Goal: Information Seeking & Learning: Compare options

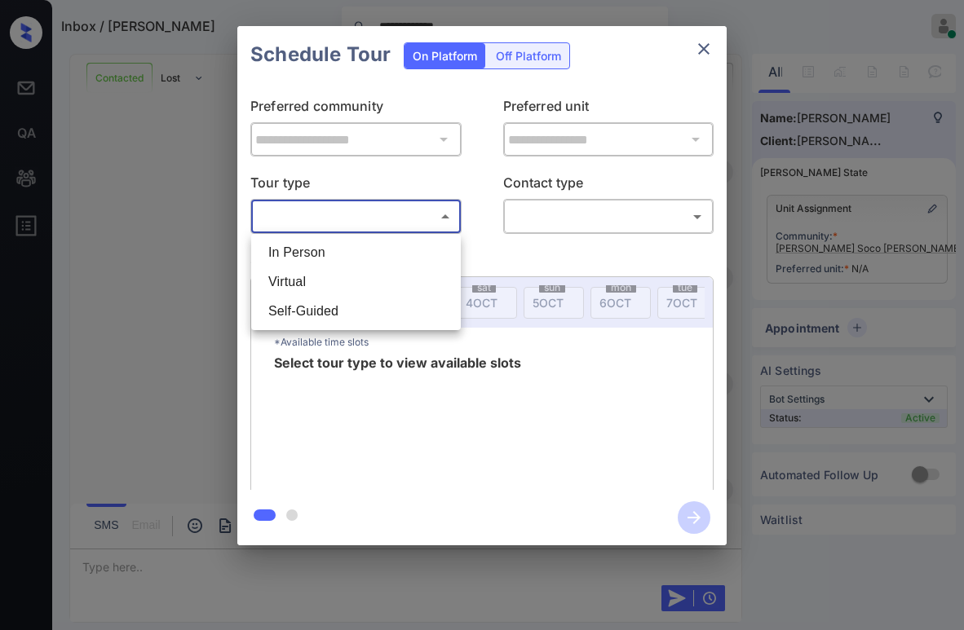
scroll to position [3837, 0]
click at [329, 255] on li "In Person" at bounding box center [355, 252] width 201 height 29
type input "********"
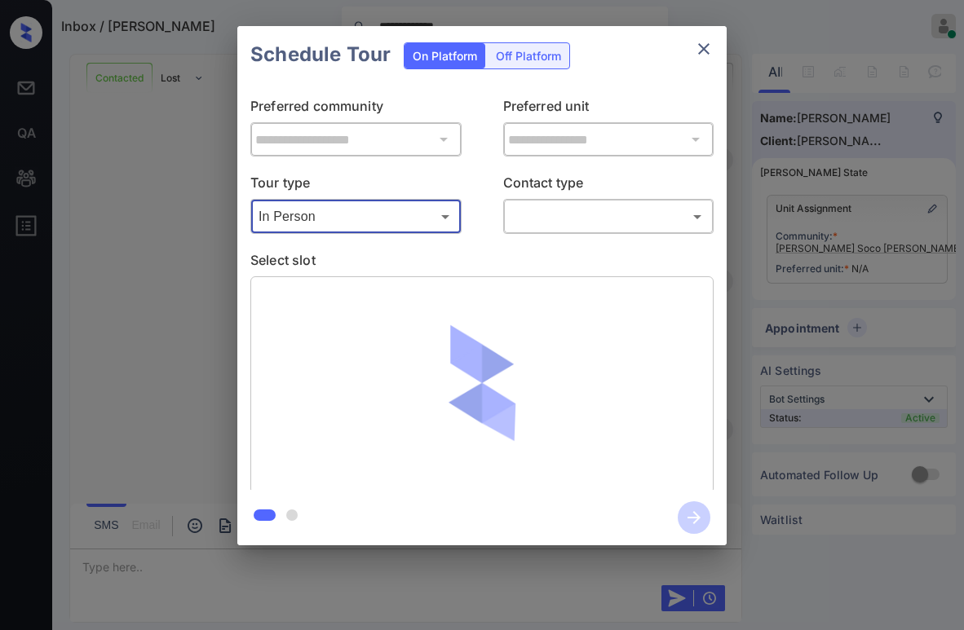
click at [533, 208] on body "**********" at bounding box center [482, 315] width 964 height 630
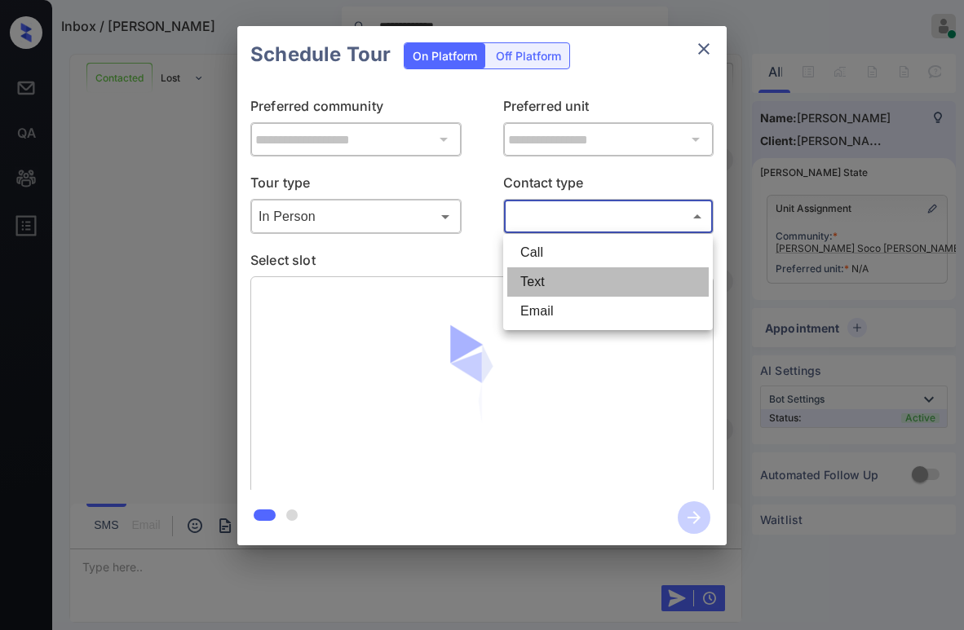
click at [537, 276] on li "Text" at bounding box center [607, 281] width 201 height 29
type input "****"
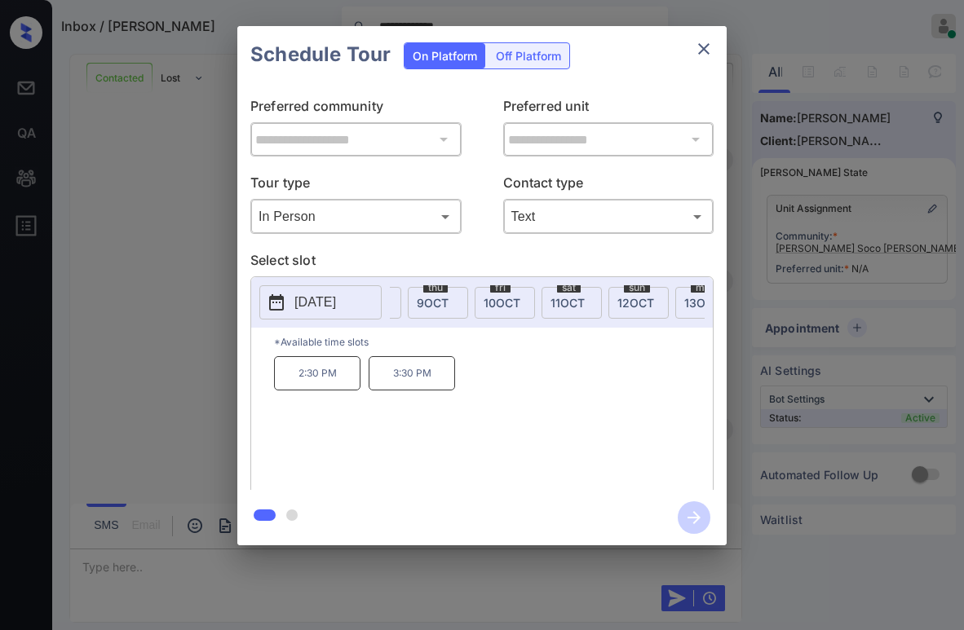
scroll to position [0, 407]
click at [523, 294] on div "sat 11 OCT" at bounding box center [548, 303] width 60 height 32
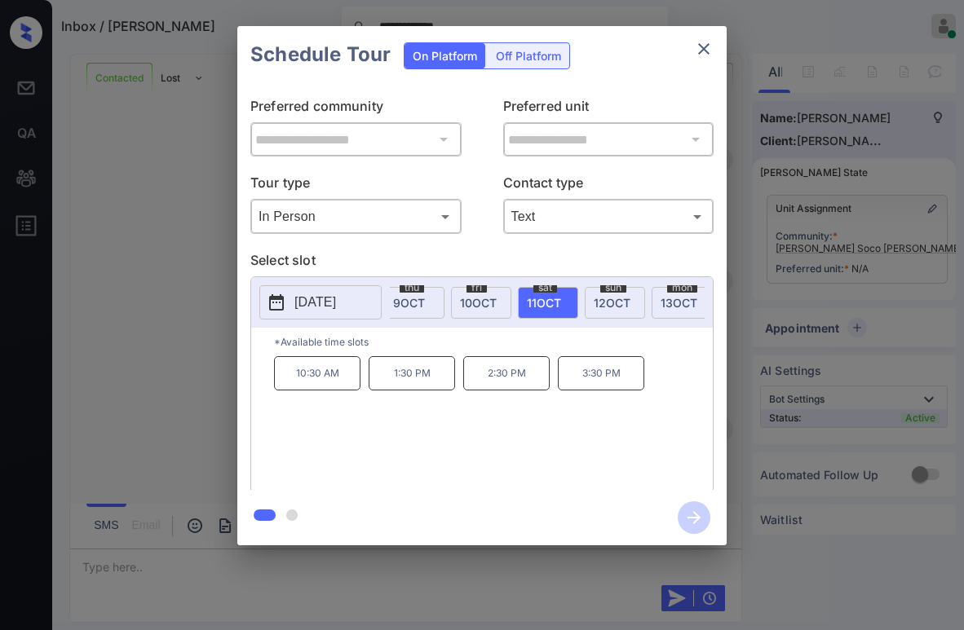
click at [569, 245] on div "**********" at bounding box center [481, 286] width 489 height 407
click at [641, 88] on div "**********" at bounding box center [481, 286] width 489 height 407
click at [457, 259] on p "Select slot" at bounding box center [481, 263] width 463 height 26
click at [434, 248] on div "**********" at bounding box center [481, 286] width 489 height 407
click at [479, 289] on span "fri" at bounding box center [476, 288] width 20 height 10
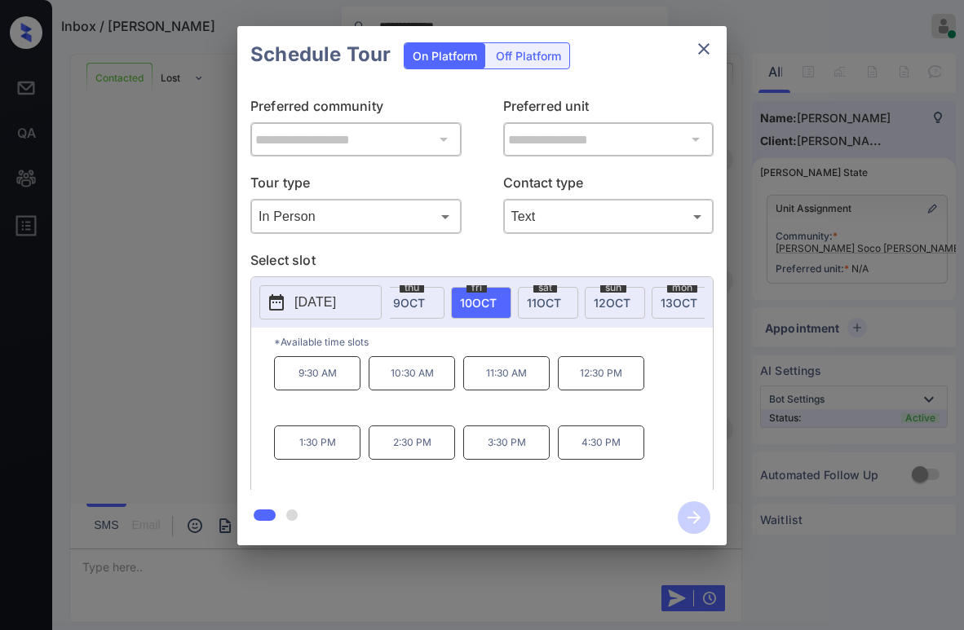
click at [539, 296] on span "11 OCT" at bounding box center [544, 303] width 34 height 14
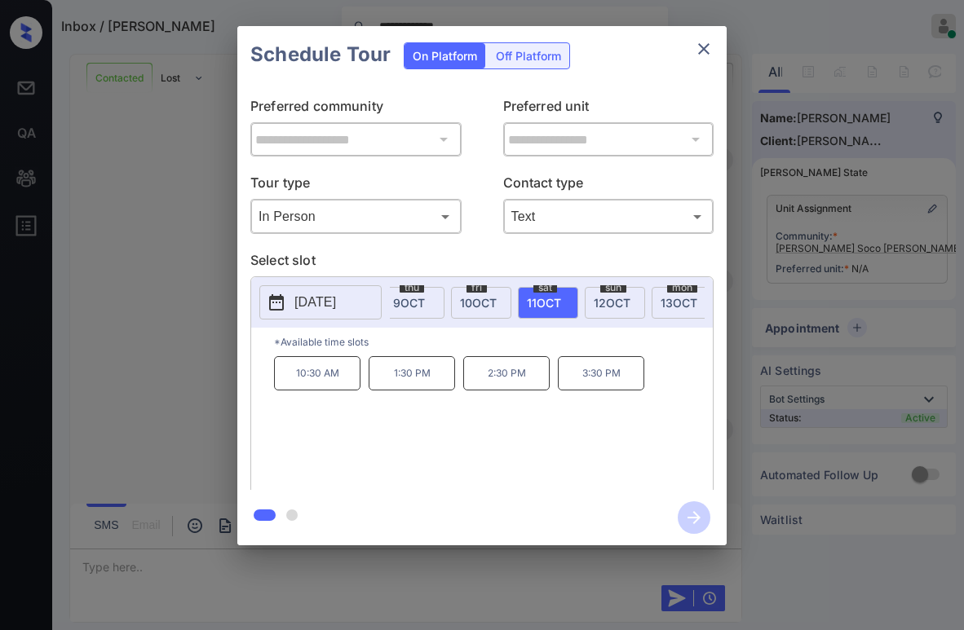
click at [485, 298] on span "10 OCT" at bounding box center [478, 303] width 37 height 14
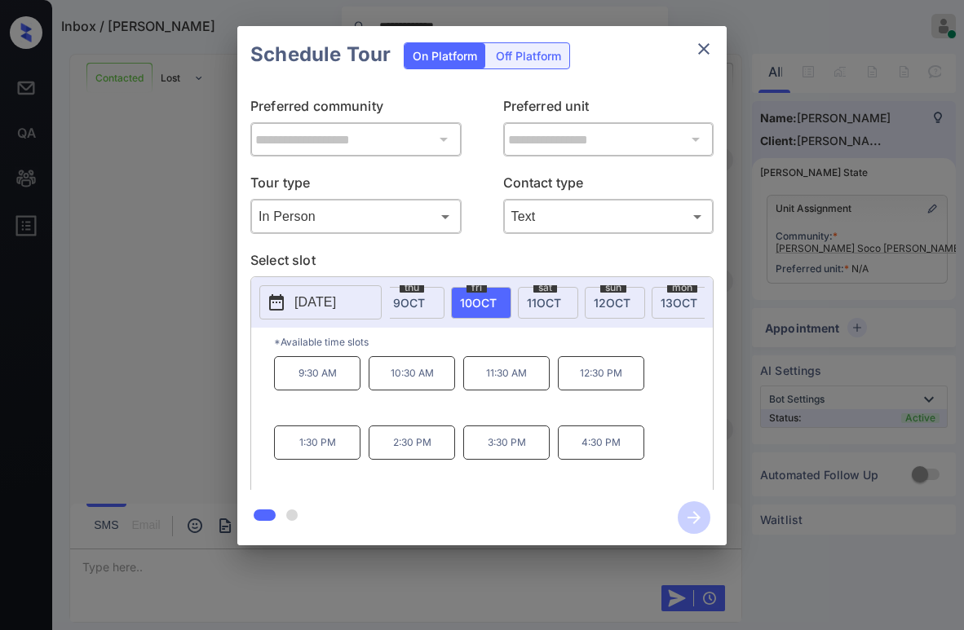
click at [513, 258] on p "Select slot" at bounding box center [481, 263] width 463 height 26
click at [533, 258] on p "Select slot" at bounding box center [481, 263] width 463 height 26
click at [701, 50] on icon "close" at bounding box center [704, 49] width 20 height 20
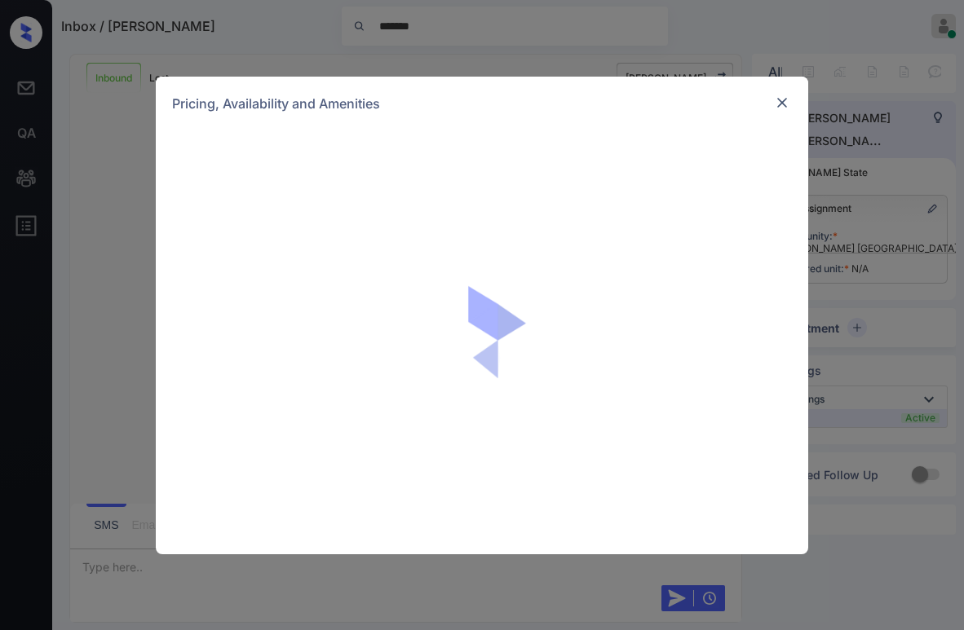
scroll to position [352, 0]
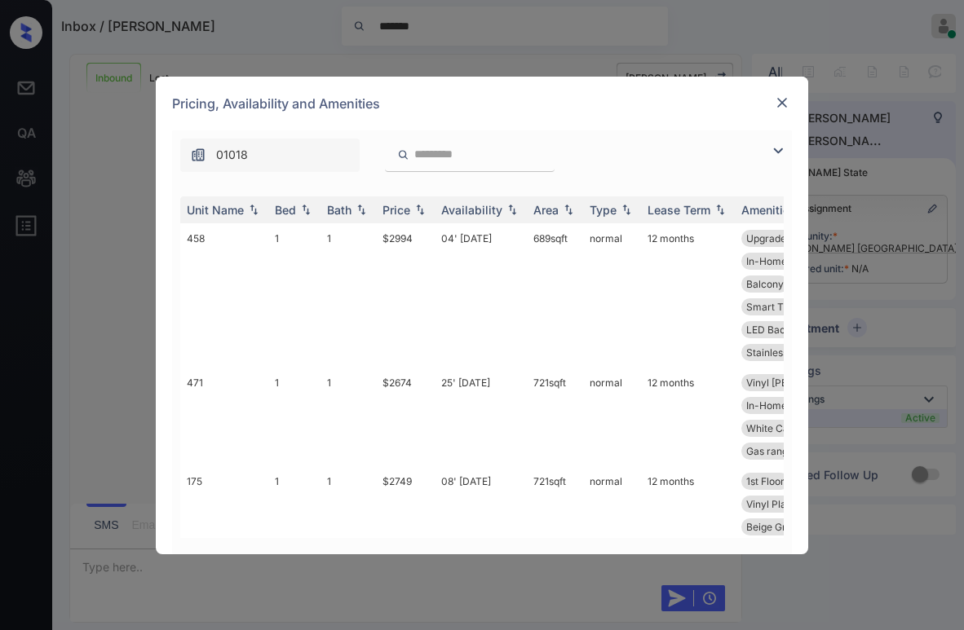
click at [775, 147] on img at bounding box center [778, 151] width 20 height 20
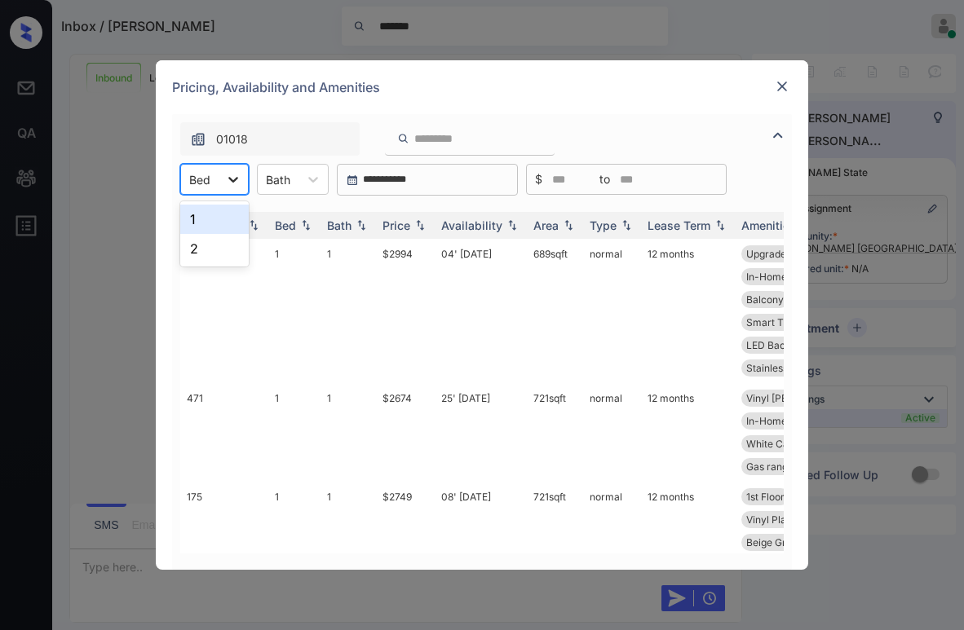
click at [237, 186] on icon at bounding box center [233, 179] width 16 height 16
click at [204, 223] on div "1" at bounding box center [214, 219] width 69 height 29
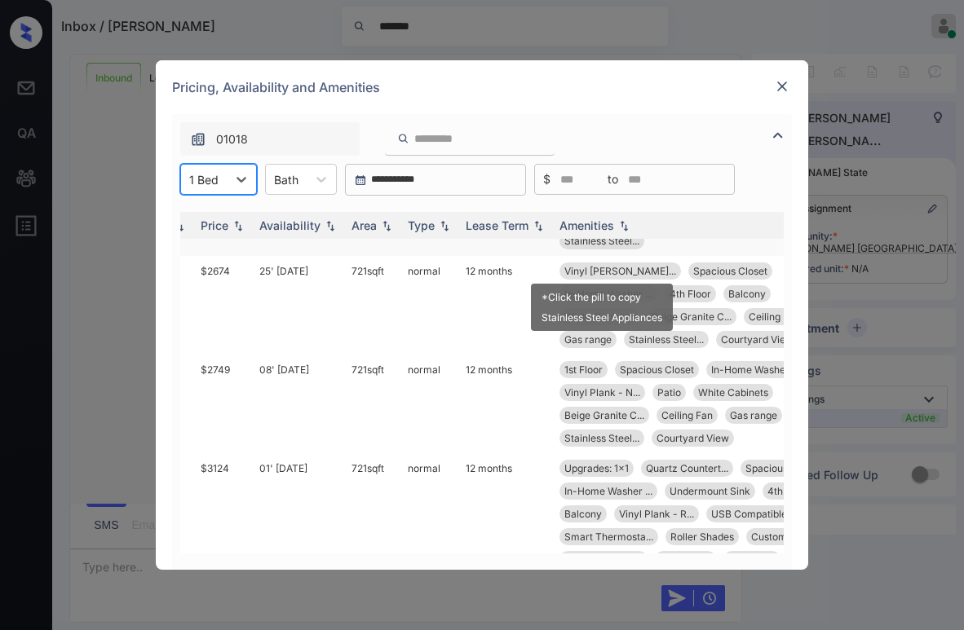
scroll to position [163, 182]
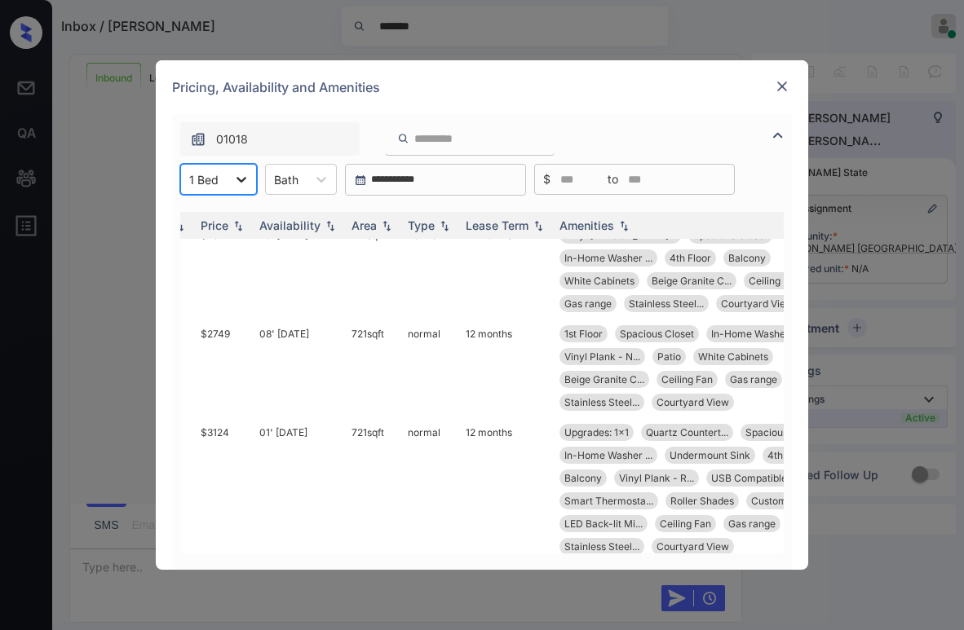
click at [228, 167] on div at bounding box center [241, 179] width 29 height 29
click at [204, 252] on div "2" at bounding box center [218, 248] width 77 height 29
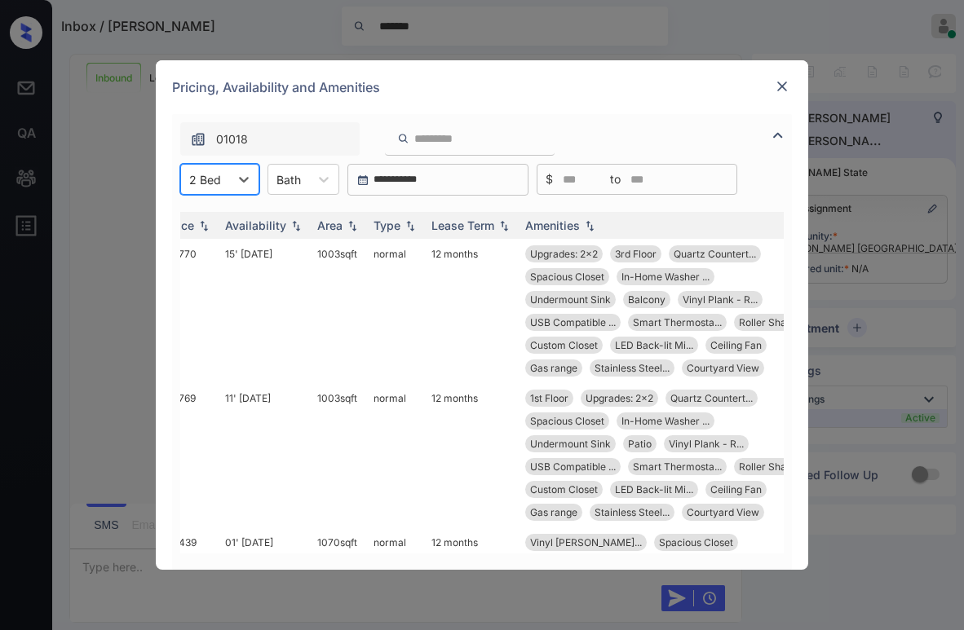
scroll to position [0, 0]
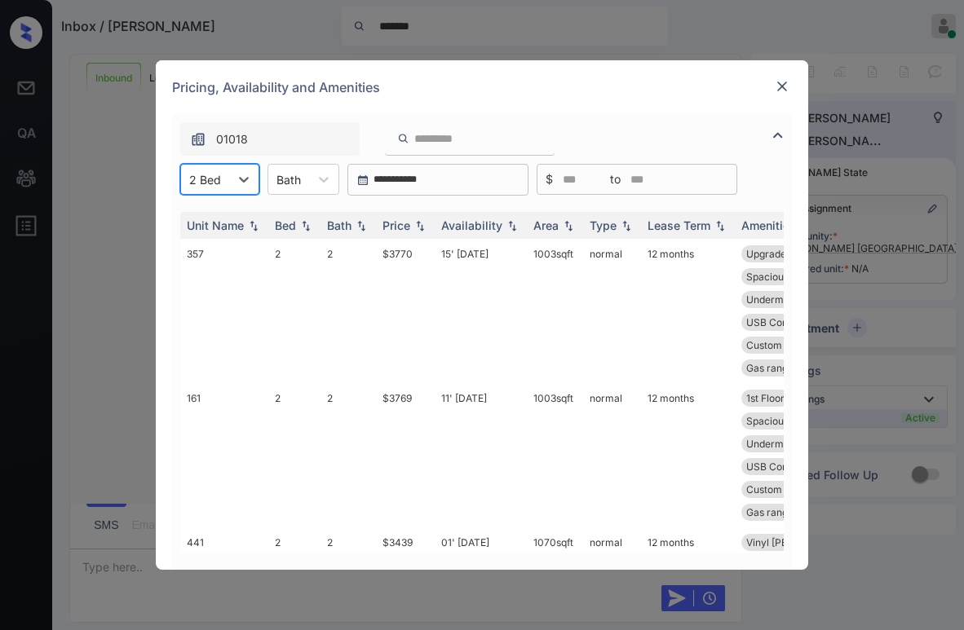
click at [214, 168] on div "2 Bed" at bounding box center [205, 180] width 48 height 24
click at [204, 214] on div "1" at bounding box center [219, 219] width 79 height 29
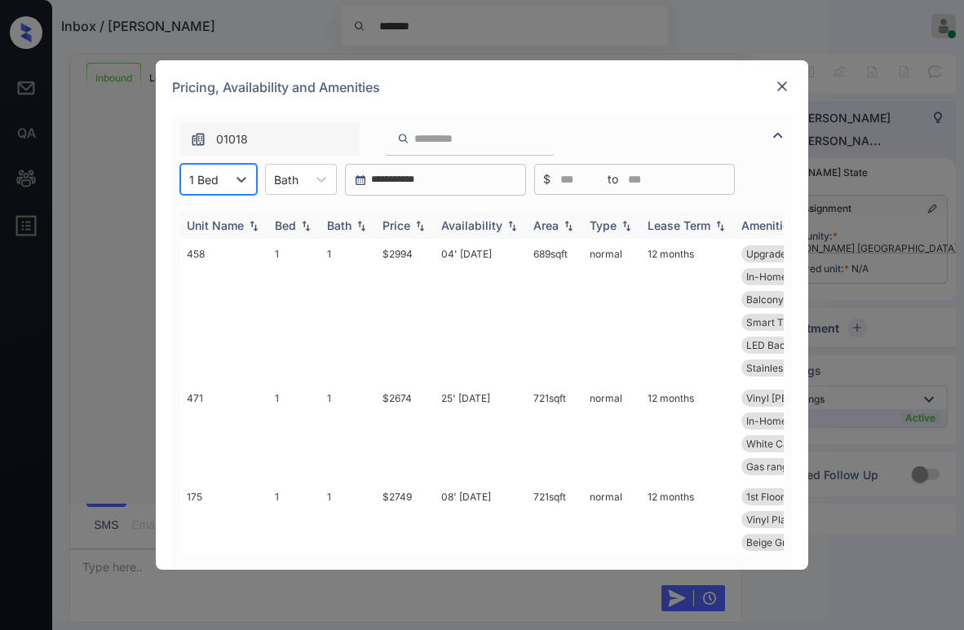
click at [401, 225] on div "Price" at bounding box center [396, 226] width 28 height 14
click at [404, 223] on div "Price" at bounding box center [396, 226] width 28 height 14
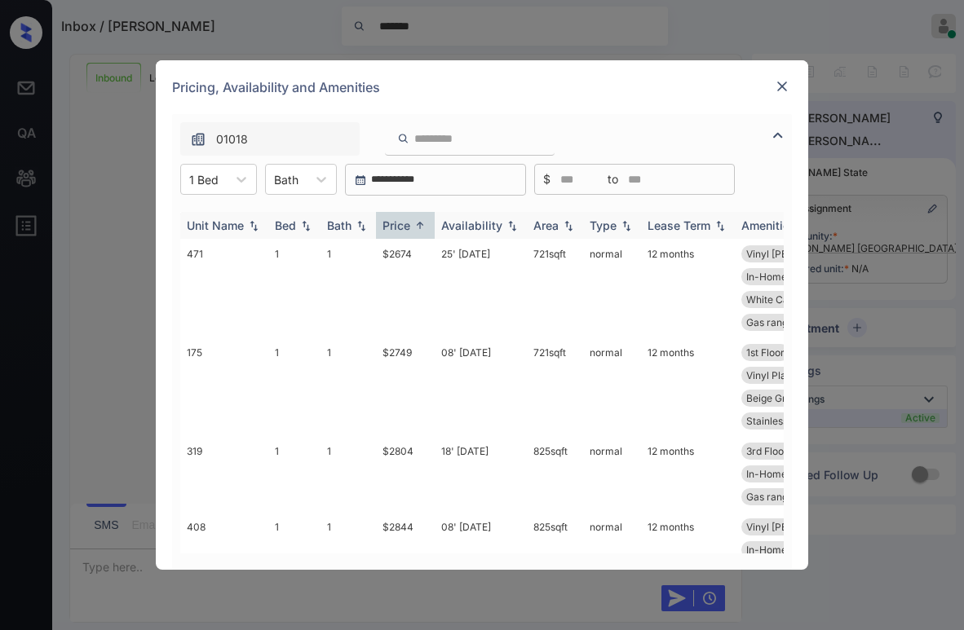
click at [401, 223] on div "Price" at bounding box center [396, 226] width 28 height 14
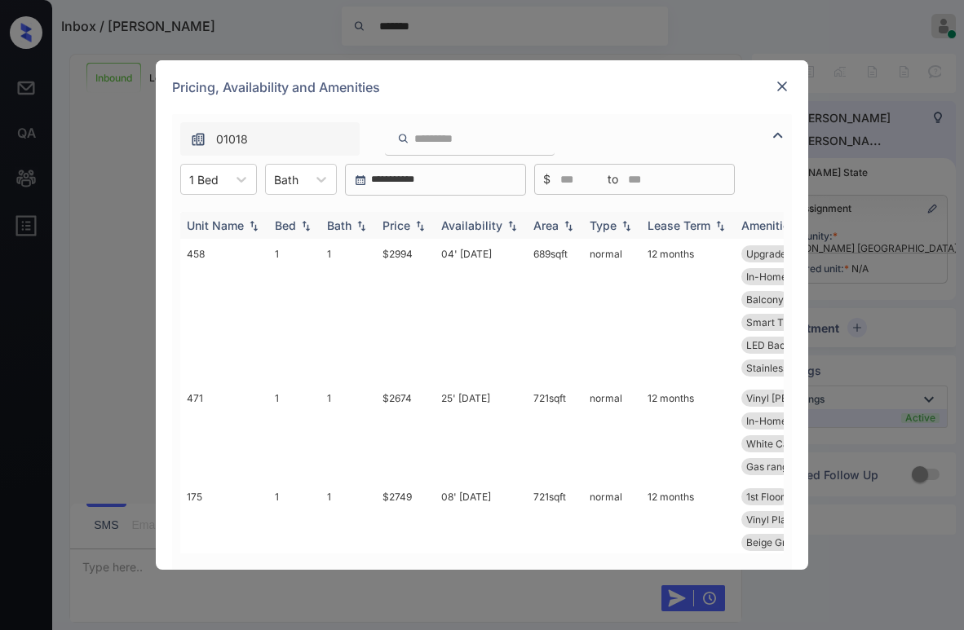
click at [401, 223] on div "Price" at bounding box center [396, 226] width 28 height 14
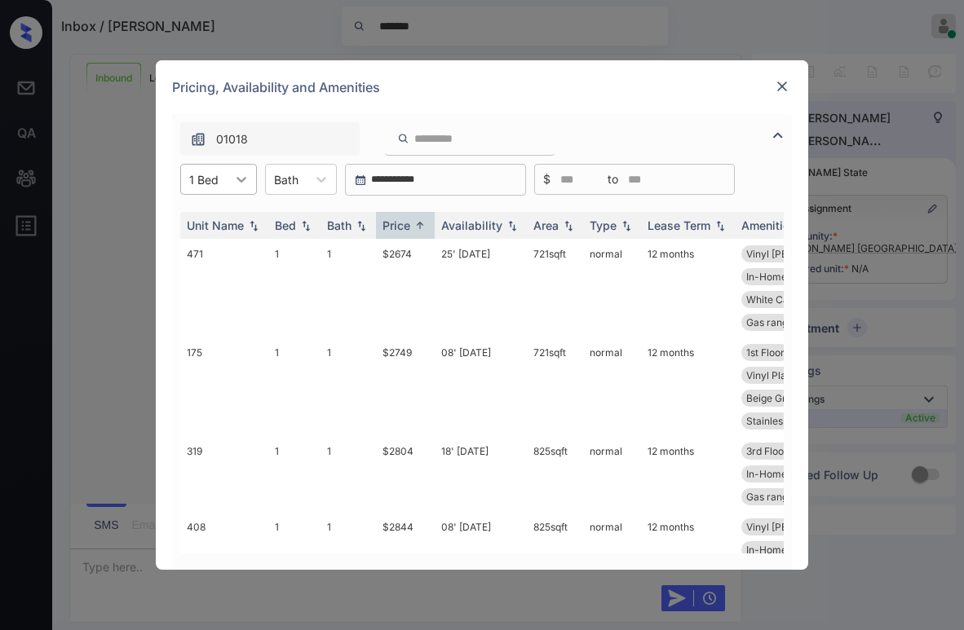
click at [241, 177] on icon at bounding box center [241, 179] width 16 height 16
click at [201, 246] on div "2" at bounding box center [218, 248] width 77 height 29
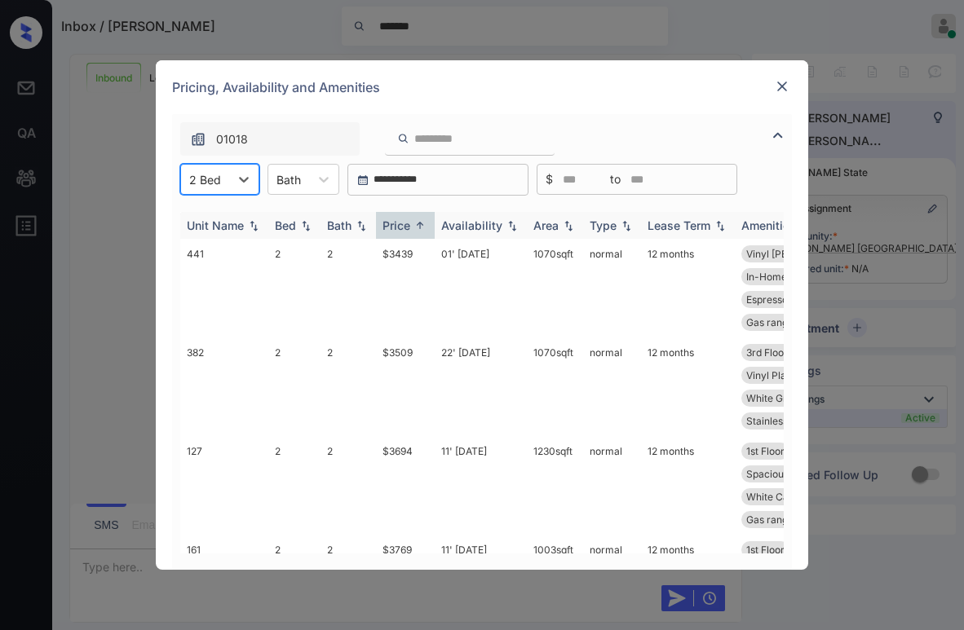
click at [412, 223] on img at bounding box center [420, 225] width 16 height 12
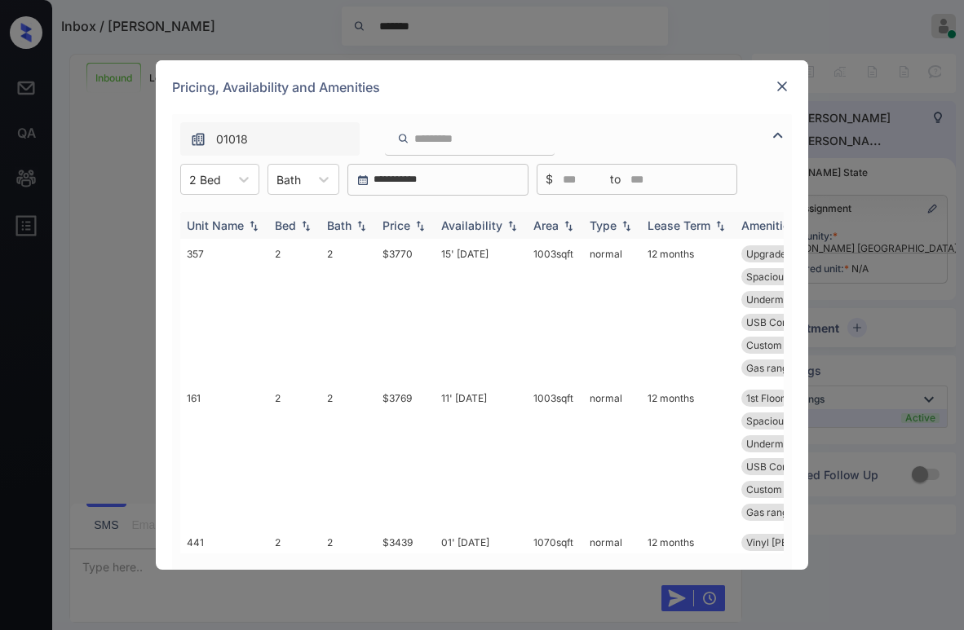
click at [412, 223] on img at bounding box center [420, 225] width 16 height 11
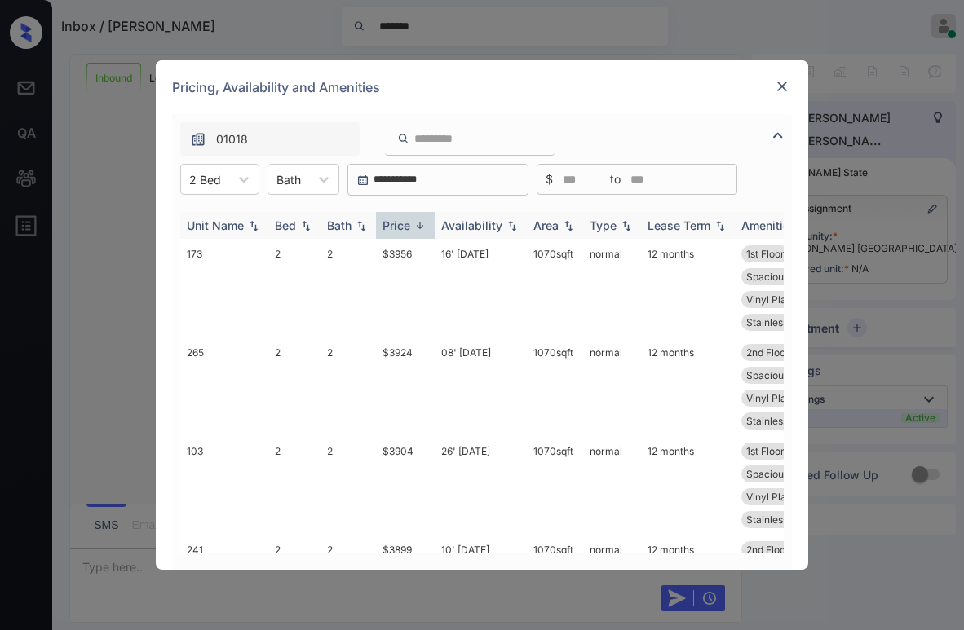
click at [413, 228] on img at bounding box center [420, 225] width 16 height 12
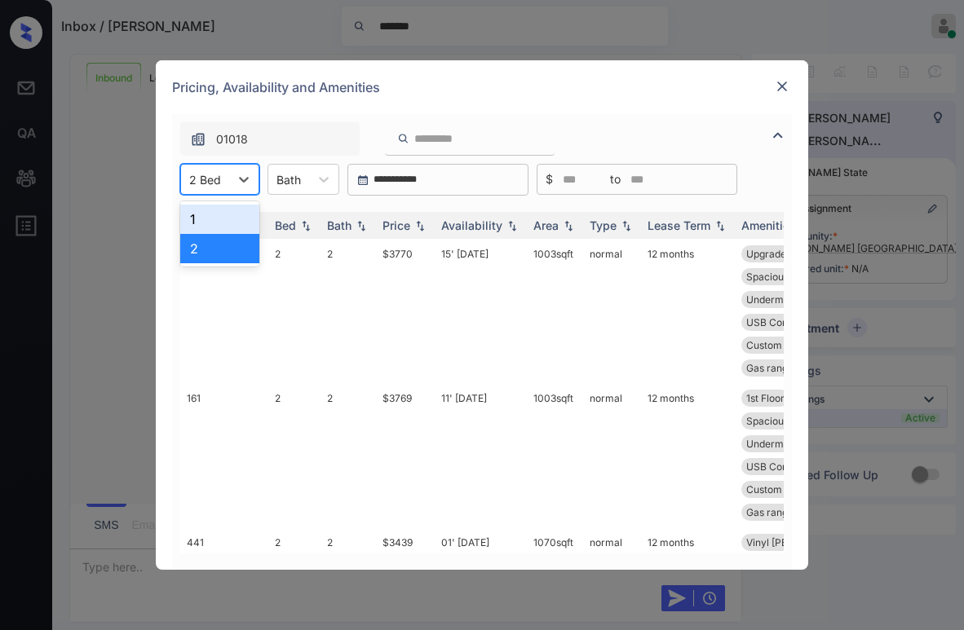
click at [219, 183] on div at bounding box center [205, 179] width 32 height 17
click at [201, 216] on div "1" at bounding box center [219, 219] width 79 height 29
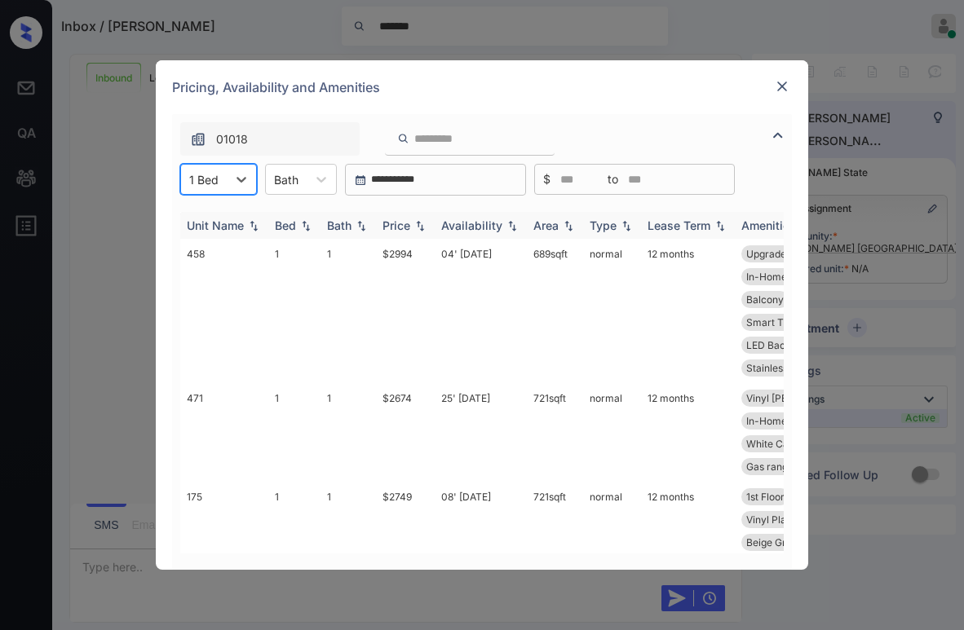
click at [399, 223] on div "Price" at bounding box center [396, 226] width 28 height 14
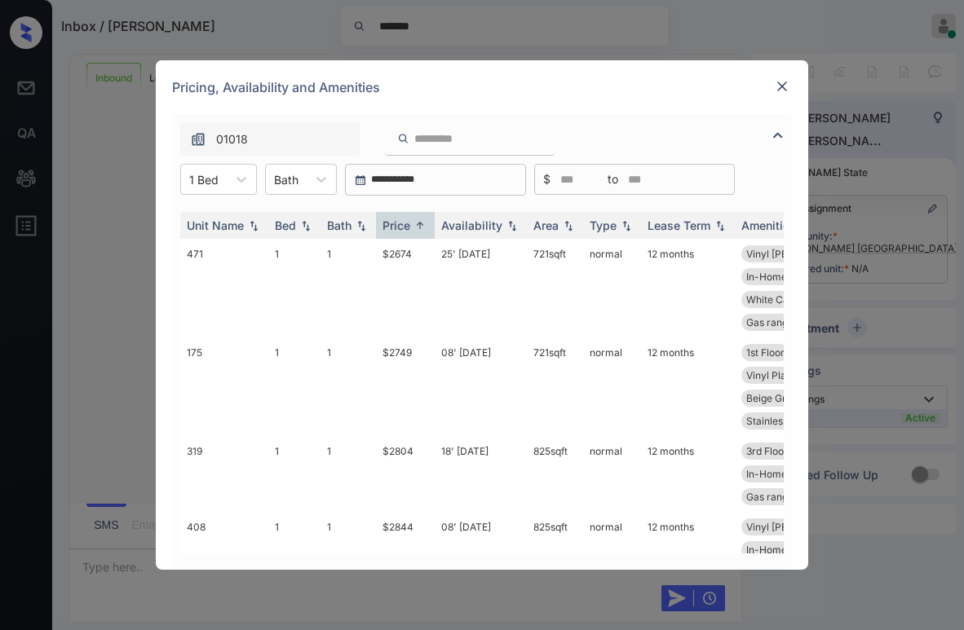
click at [786, 82] on img at bounding box center [782, 86] width 16 height 16
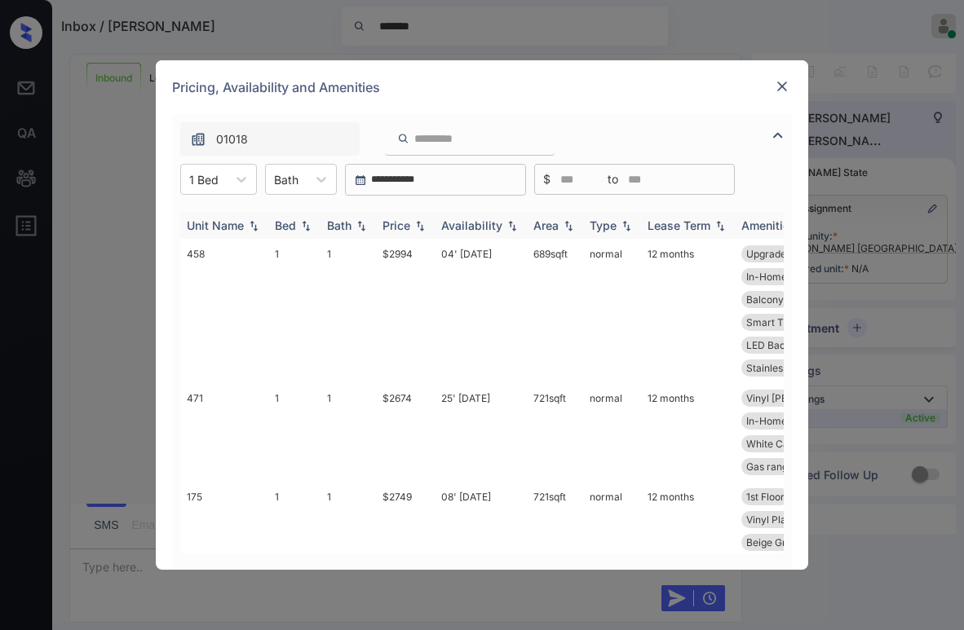
click at [406, 224] on div "Price" at bounding box center [396, 226] width 28 height 14
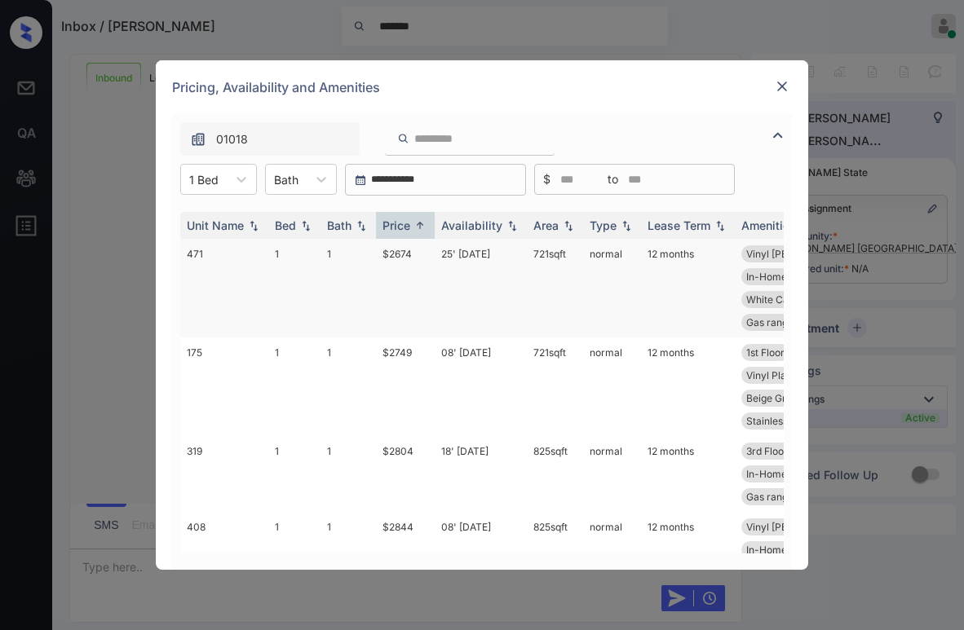
click at [406, 258] on td "$2674" at bounding box center [405, 288] width 59 height 99
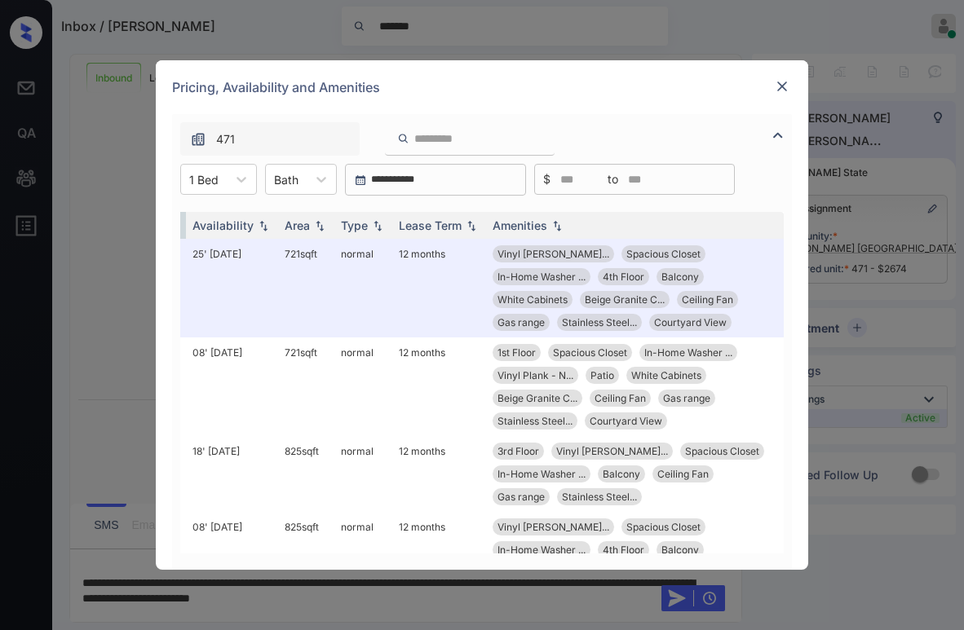
scroll to position [0, 261]
click at [604, 104] on div "Pricing, Availability and Amenities" at bounding box center [482, 87] width 652 height 54
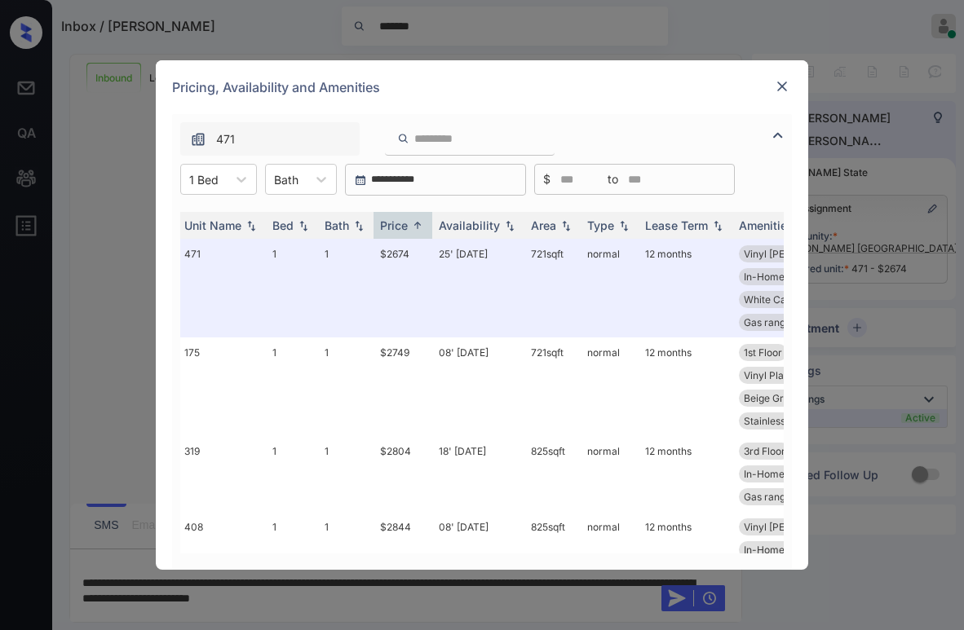
scroll to position [0, 0]
click at [564, 93] on div "Pricing, Availability and Amenities" at bounding box center [482, 87] width 652 height 54
click at [483, 99] on div "Pricing, Availability and Amenities" at bounding box center [482, 87] width 652 height 54
click at [661, 96] on div "Pricing, Availability and Amenities" at bounding box center [482, 87] width 652 height 54
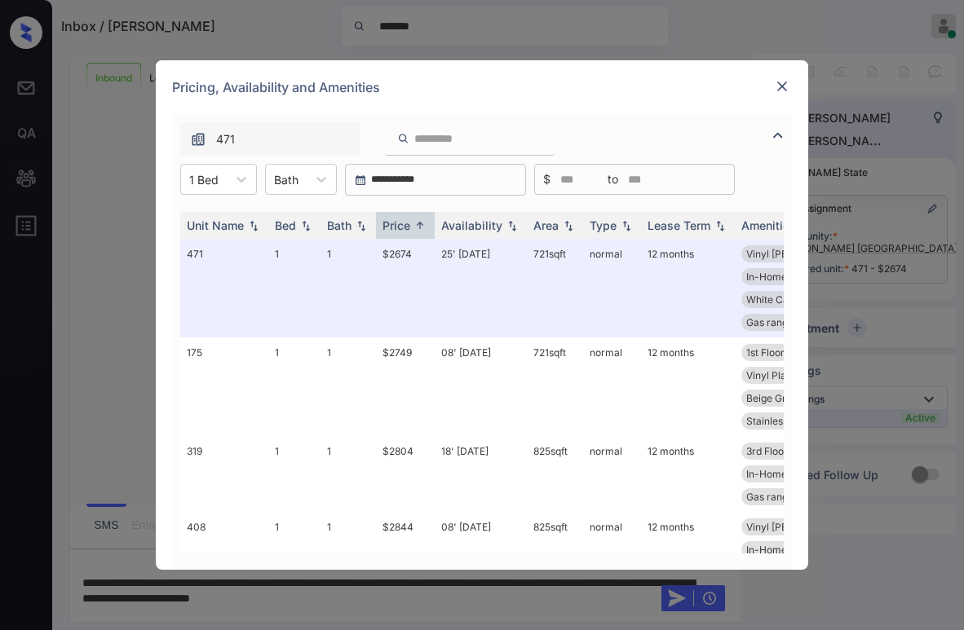
click at [786, 80] on img at bounding box center [782, 86] width 16 height 16
